Goal: Find contact information: Find contact information

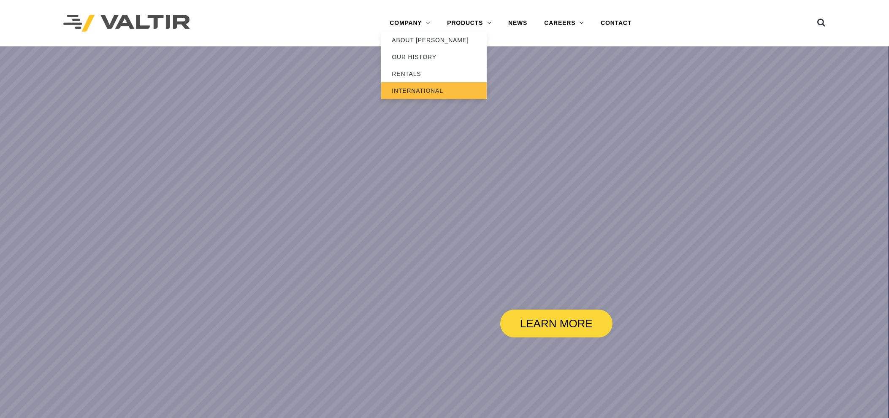
click at [426, 91] on link "INTERNATIONAL" at bounding box center [434, 90] width 106 height 17
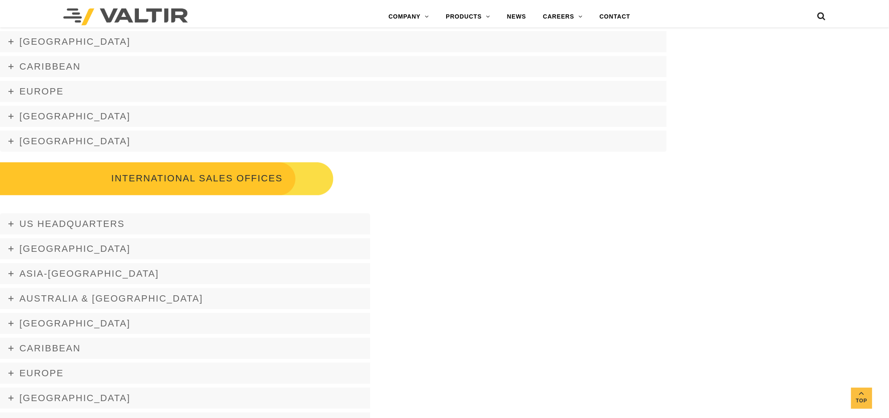
scroll to position [1168, 0]
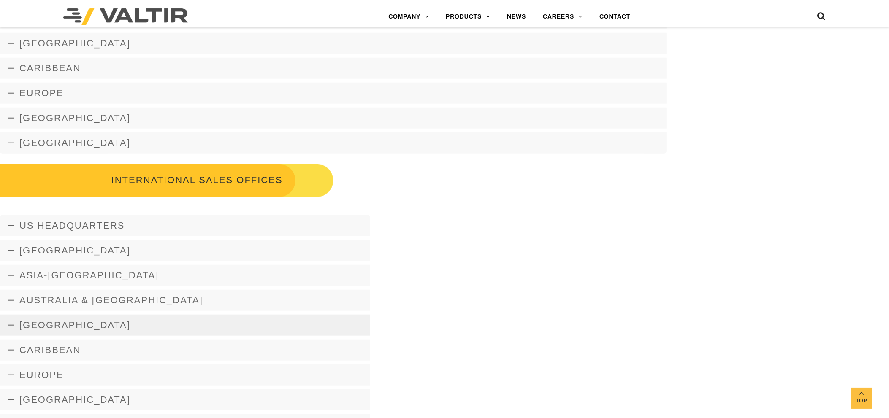
click at [10, 321] on link "[GEOGRAPHIC_DATA]" at bounding box center [185, 325] width 371 height 21
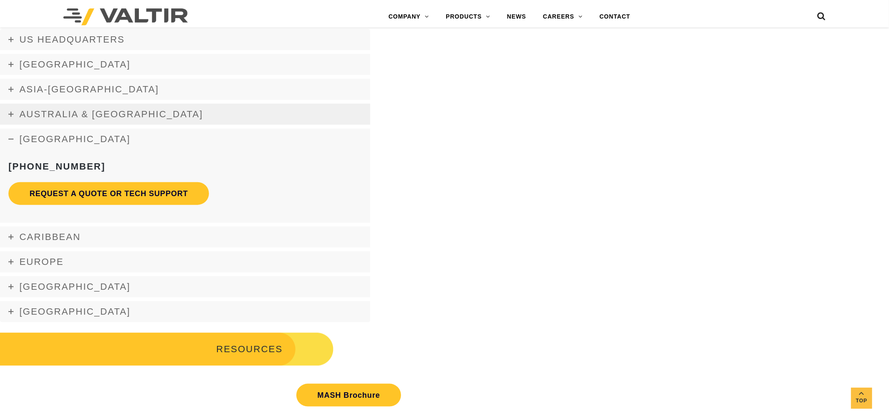
scroll to position [1365, 0]
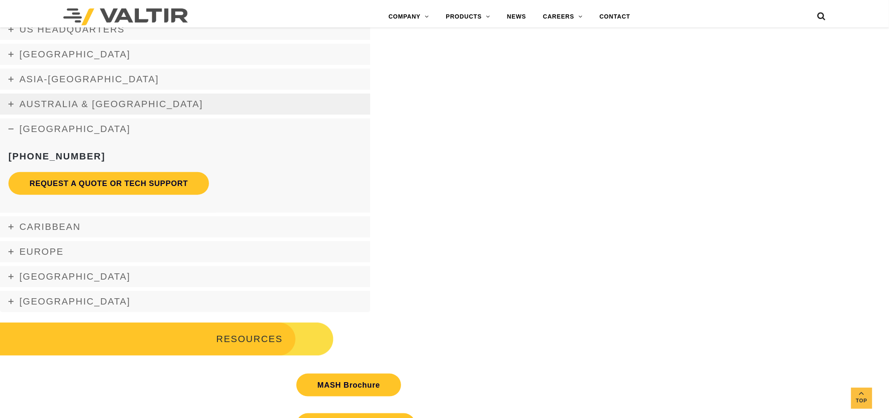
click at [18, 109] on link "Australia & [GEOGRAPHIC_DATA]" at bounding box center [185, 104] width 371 height 21
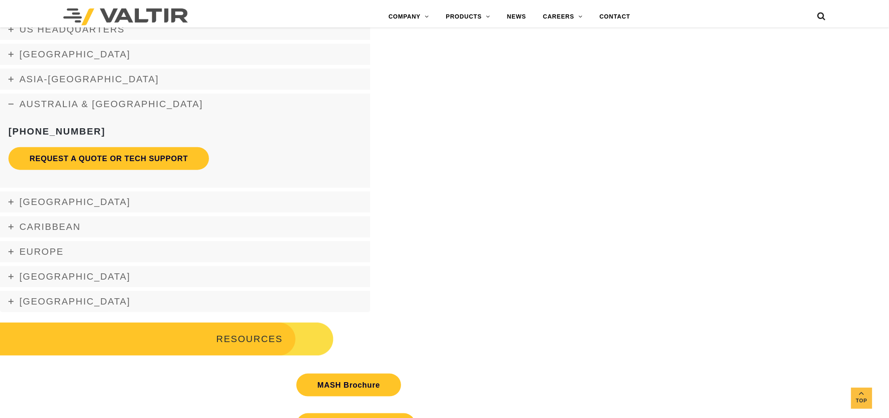
click at [18, 263] on div "US Headquarters [PHONE_NUMBER] Request a Quote or Tech Support [GEOGRAPHIC_DATA…" at bounding box center [185, 165] width 371 height 293
click at [12, 248] on link "Europe" at bounding box center [185, 252] width 371 height 21
click at [12, 250] on icon at bounding box center [10, 252] width 5 height 5
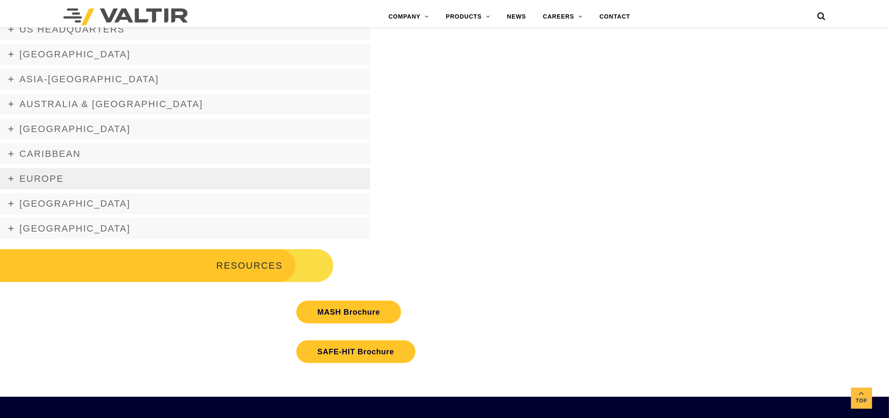
click at [16, 182] on link "Europe" at bounding box center [185, 178] width 371 height 21
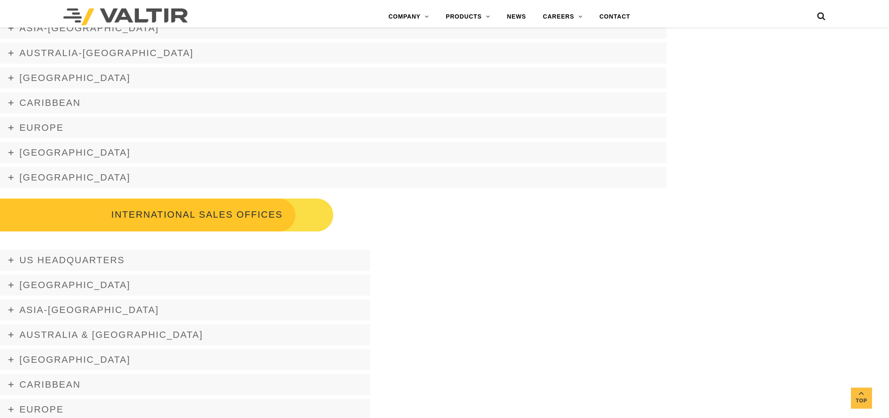
scroll to position [1136, 0]
